Goal: Task Accomplishment & Management: Complete application form

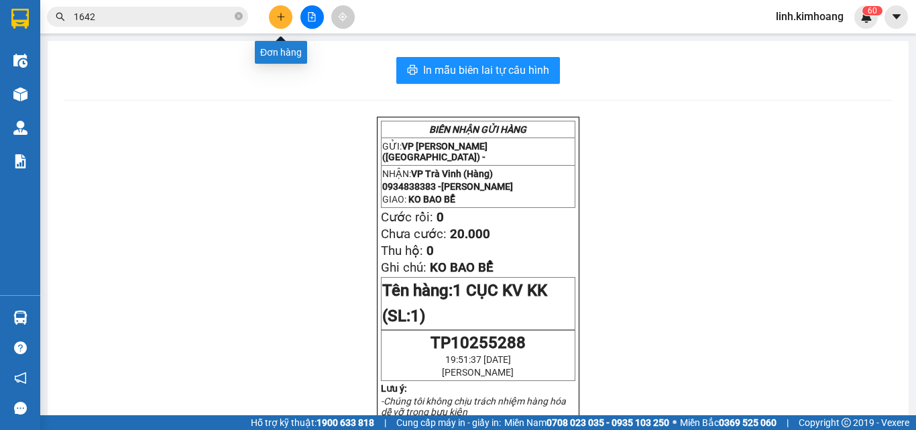
click at [276, 14] on icon "plus" at bounding box center [280, 16] width 9 height 9
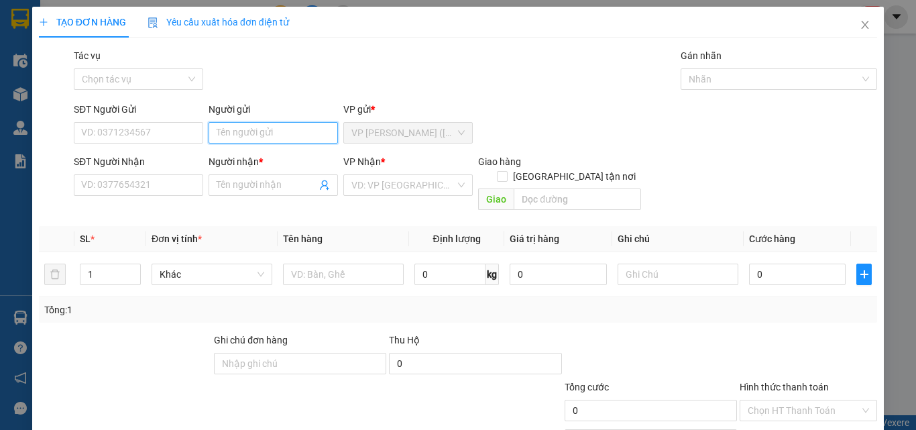
click at [269, 131] on input "Người gửi" at bounding box center [273, 132] width 129 height 21
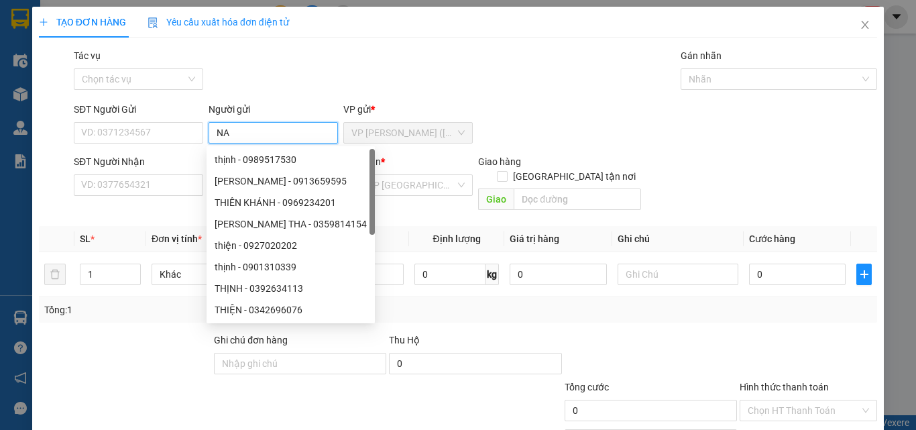
type input "NA"
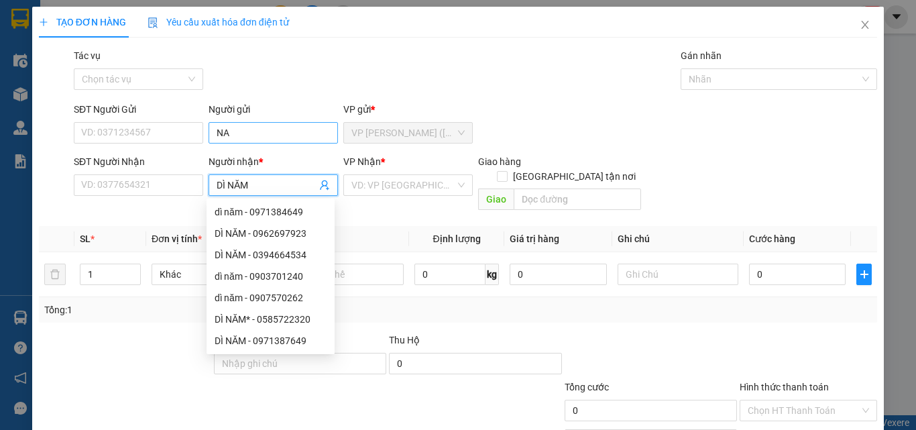
type input "DÌ NĂM*"
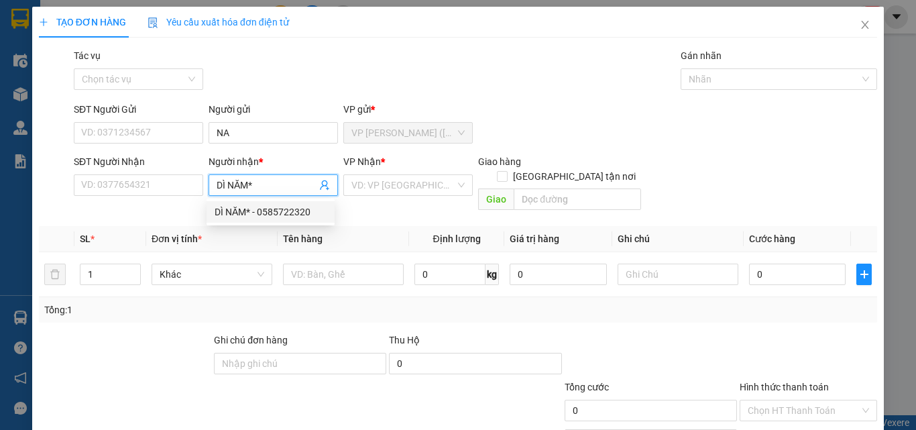
drag, startPoint x: 303, startPoint y: 206, endPoint x: 295, endPoint y: 206, distance: 8.0
click at [303, 206] on div "DÌ NĂM* - 0585722320" at bounding box center [271, 212] width 112 height 15
type input "0585722320"
type input "DÌ NĂM*"
click at [407, 169] on div "VP Nhận *" at bounding box center [407, 164] width 129 height 20
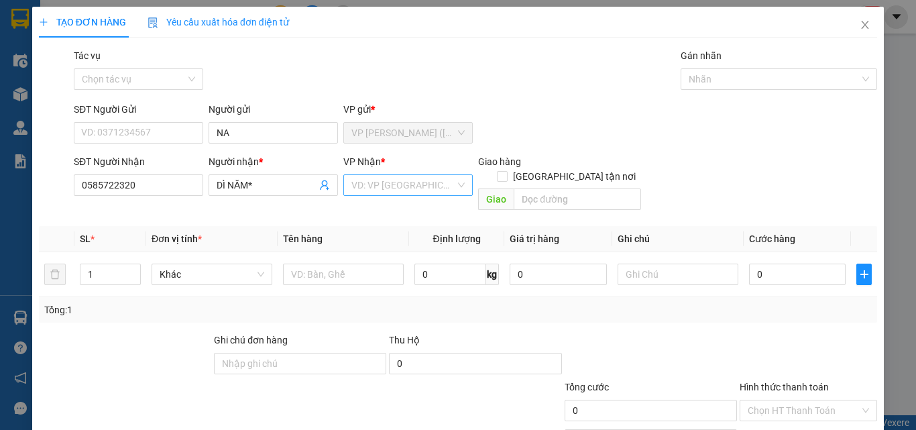
click at [411, 184] on input "search" at bounding box center [403, 185] width 104 height 20
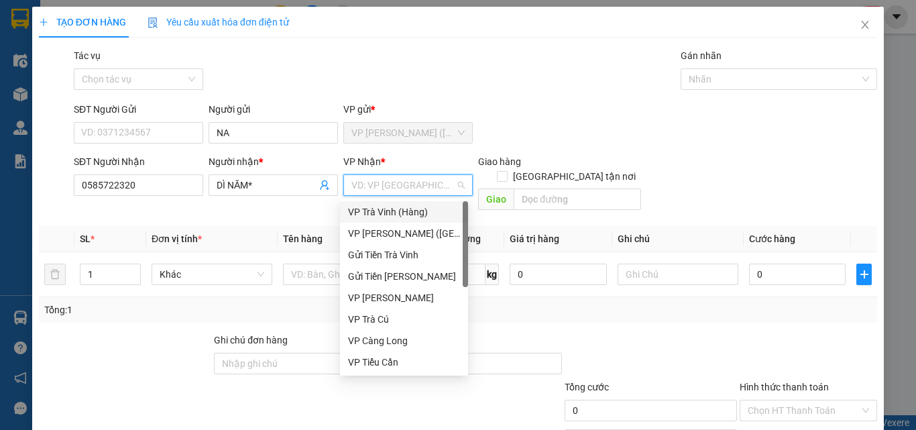
click at [402, 205] on div "VP Trà Vinh (Hàng)" at bounding box center [404, 212] width 112 height 15
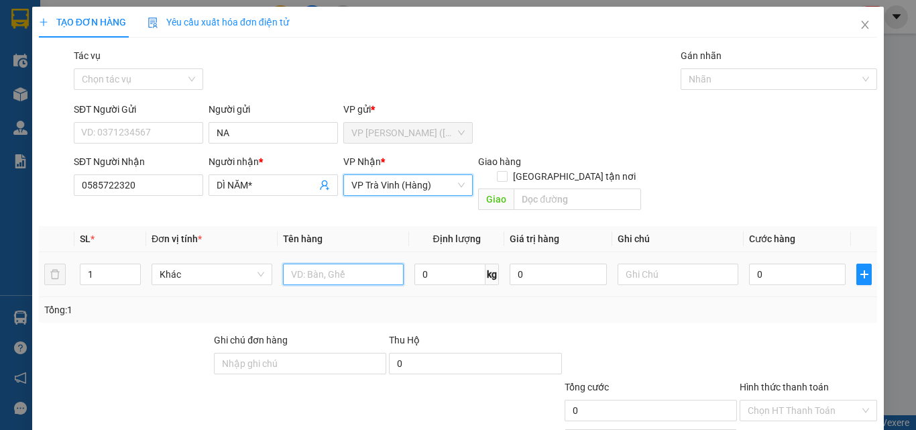
click at [354, 264] on input "text" at bounding box center [343, 274] width 121 height 21
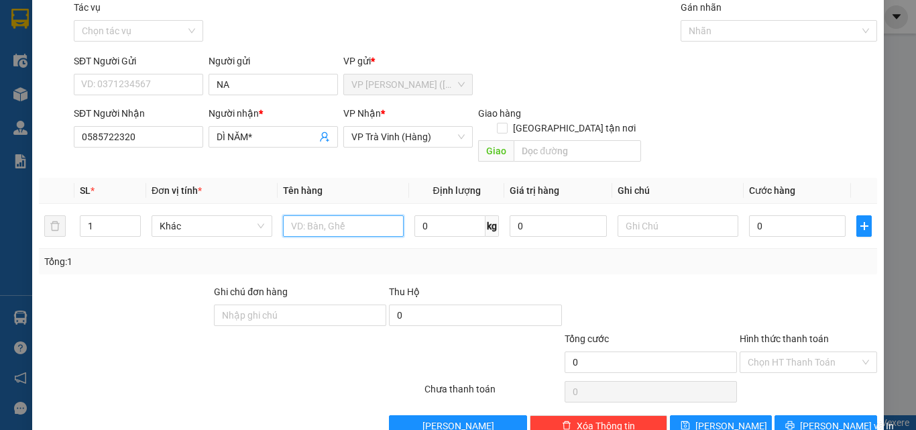
scroll to position [66, 0]
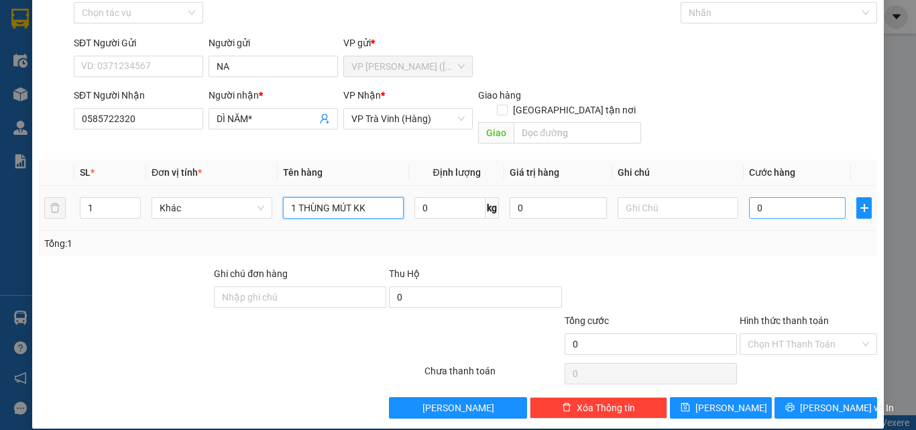
type input "1 THÙNG MÚT KK"
click at [769, 197] on input "0" at bounding box center [797, 207] width 97 height 21
type input "3"
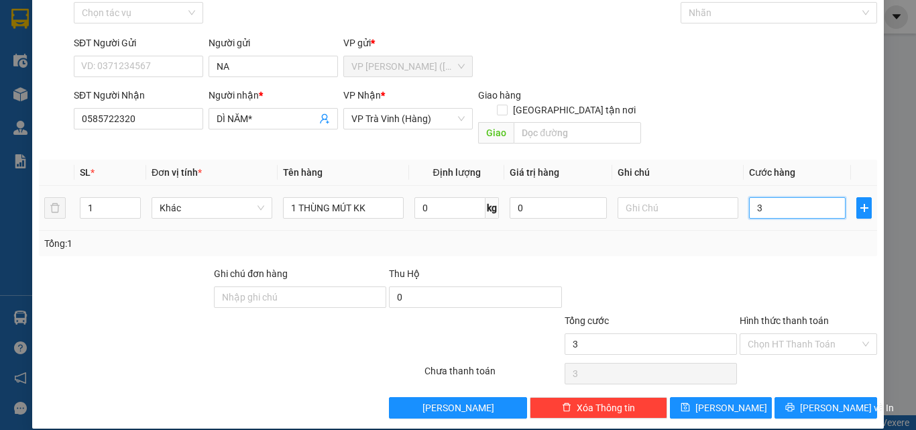
type input "30"
type input "30.000"
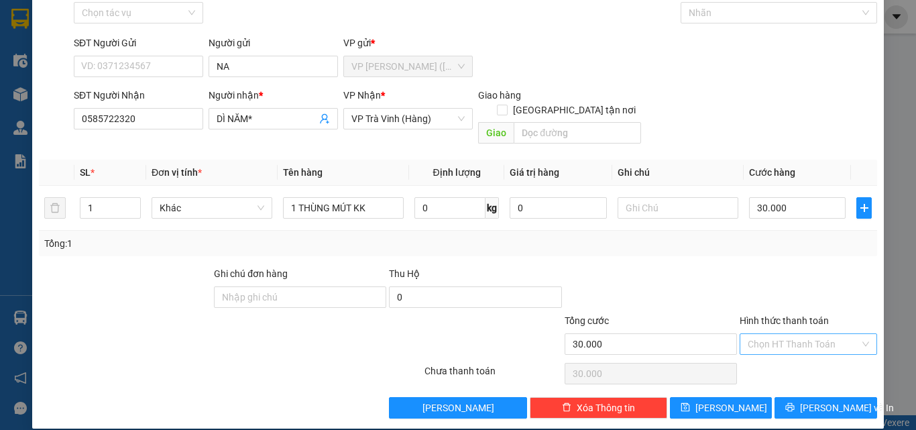
click at [767, 334] on input "Hình thức thanh toán" at bounding box center [804, 344] width 112 height 20
click at [775, 354] on div "Tại văn phòng" at bounding box center [801, 356] width 120 height 15
type input "0"
click at [795, 402] on icon "printer" at bounding box center [790, 406] width 9 height 9
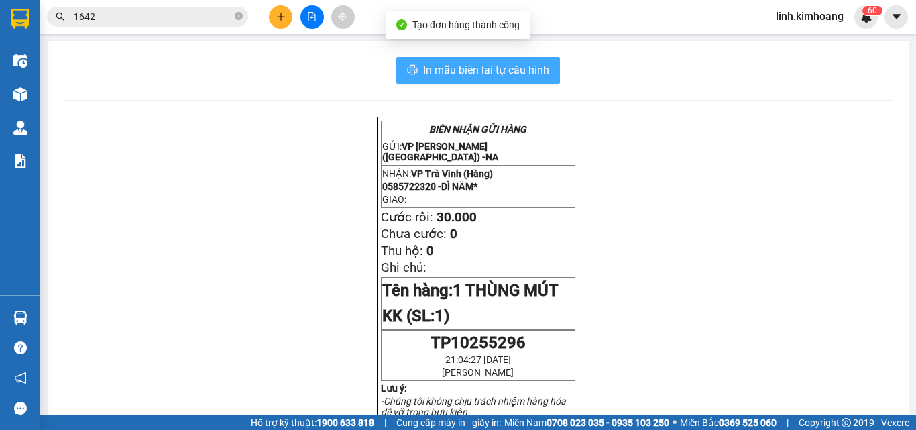
click at [515, 62] on button "In mẫu biên lai tự cấu hình" at bounding box center [478, 70] width 164 height 27
